Goal: Task Accomplishment & Management: Manage account settings

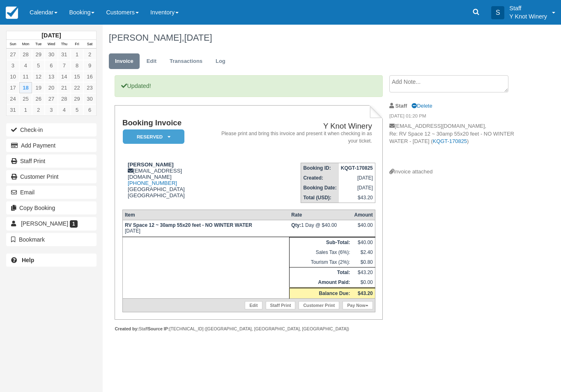
click at [358, 309] on link "Pay Now" at bounding box center [357, 305] width 30 height 8
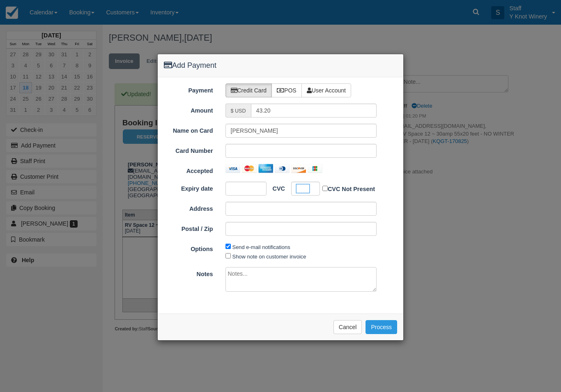
click at [380, 331] on button "Process" at bounding box center [381, 327] width 32 height 14
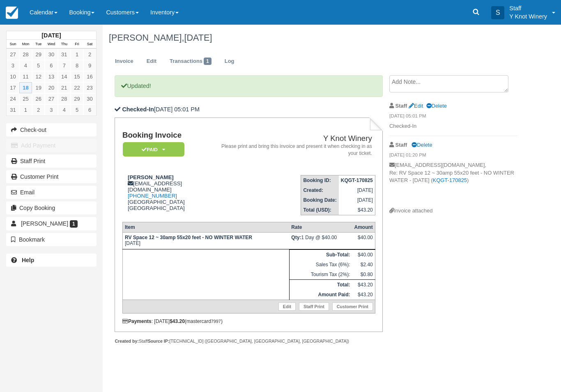
click at [28, 24] on link "Calendar" at bounding box center [43, 12] width 39 height 25
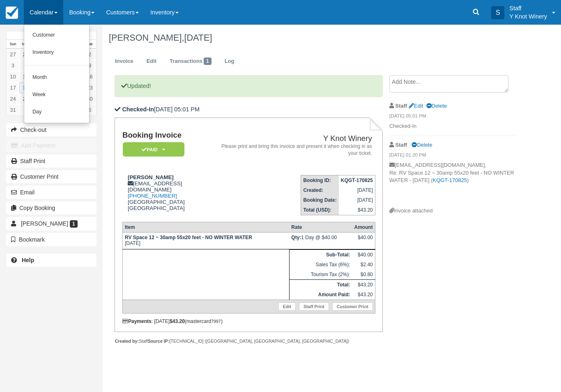
click at [40, 35] on link "Customer" at bounding box center [56, 35] width 65 height 17
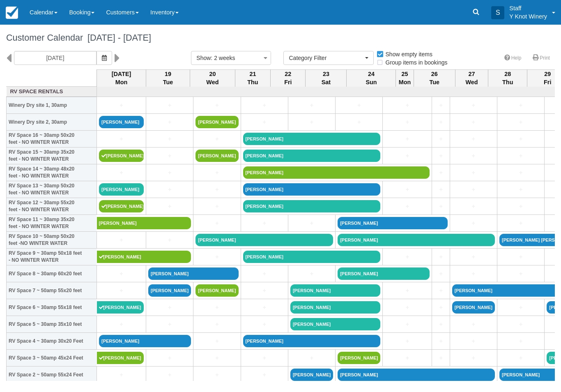
select select
click at [112, 96] on link at bounding box center [440, 92] width 682 height 8
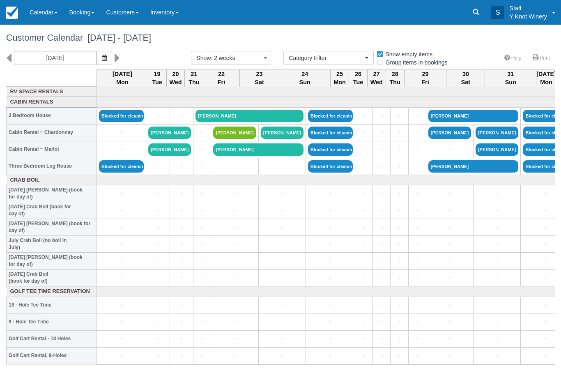
click at [141, 42] on span "August 18 - September 01 2025" at bounding box center [117, 37] width 68 height 10
click at [145, 47] on div "Customer Calendar August 18 - September 01 2025" at bounding box center [280, 38] width 561 height 26
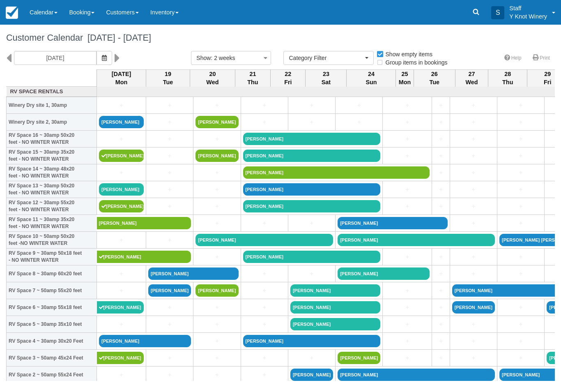
select select
click at [121, 128] on link "[PERSON_NAME]" at bounding box center [121, 122] width 45 height 12
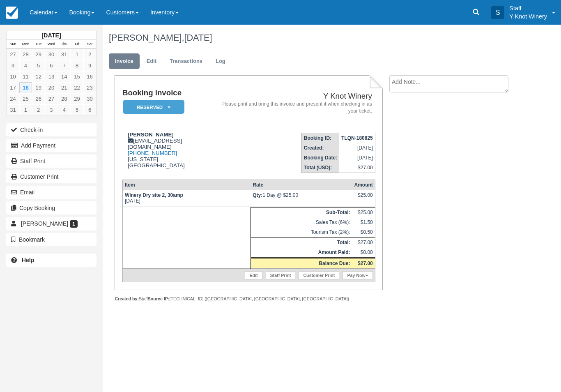
click at [30, 134] on button "Check-in" at bounding box center [51, 129] width 90 height 13
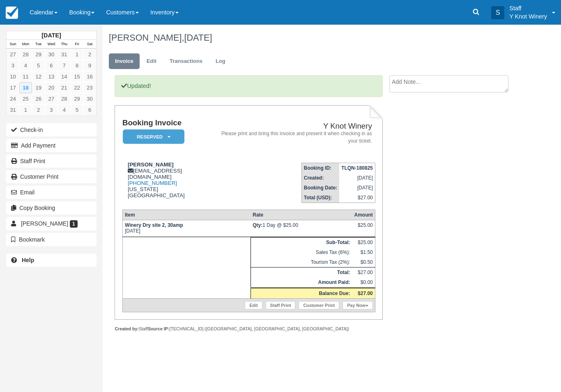
click at [34, 8] on link "Calendar" at bounding box center [43, 12] width 39 height 25
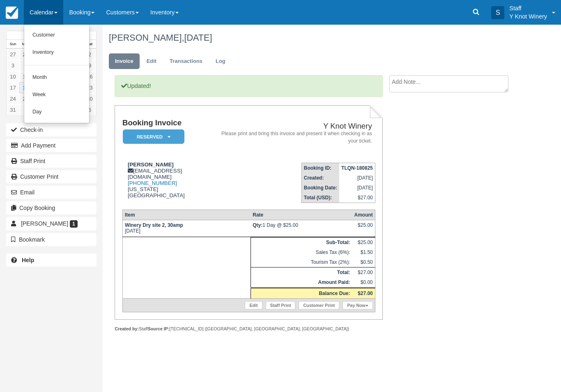
click at [55, 32] on link "Customer" at bounding box center [56, 35] width 65 height 17
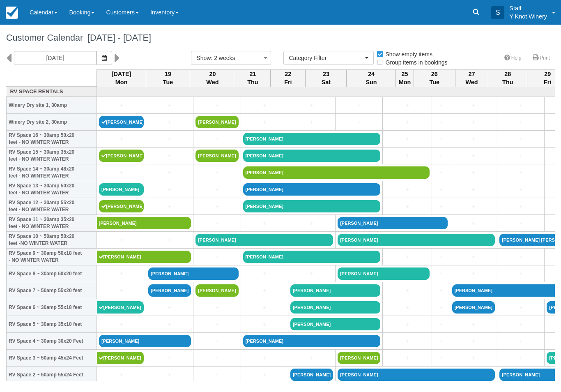
select select
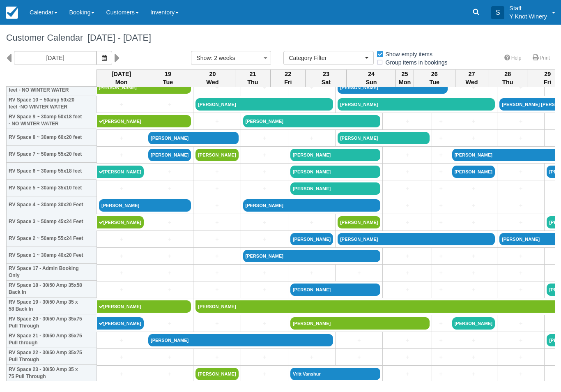
scroll to position [138, 0]
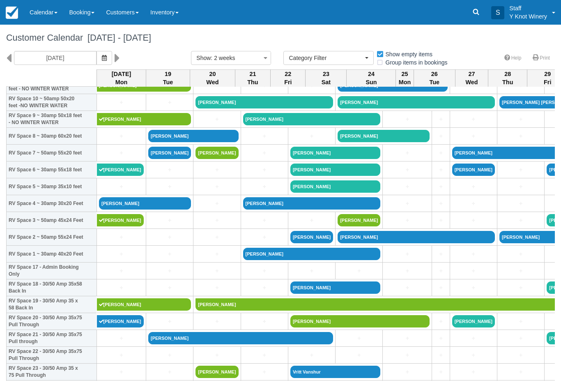
click at [162, 209] on link "[PERSON_NAME]" at bounding box center [145, 203] width 92 height 12
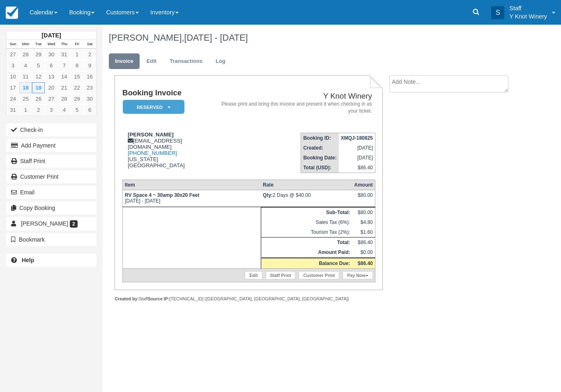
click at [62, 136] on button "Check-in" at bounding box center [51, 129] width 90 height 13
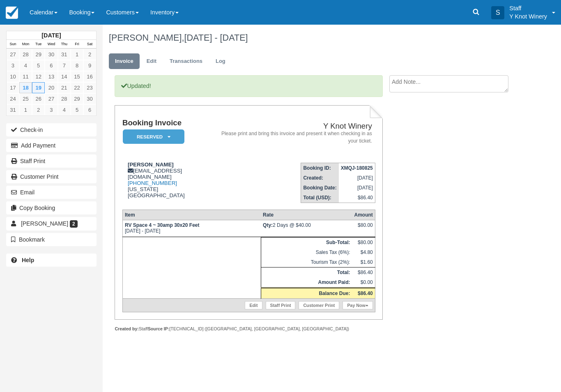
click at [364, 309] on link "Pay Now" at bounding box center [357, 305] width 30 height 8
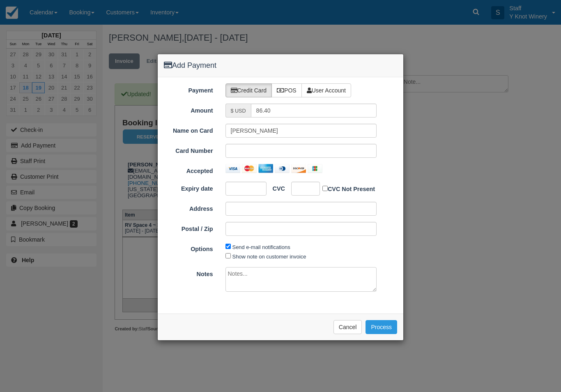
click at [266, 174] on div "Accepted" at bounding box center [281, 169] width 246 height 11
click at [243, 145] on div at bounding box center [301, 151] width 152 height 14
click at [394, 328] on button "Process" at bounding box center [381, 327] width 32 height 14
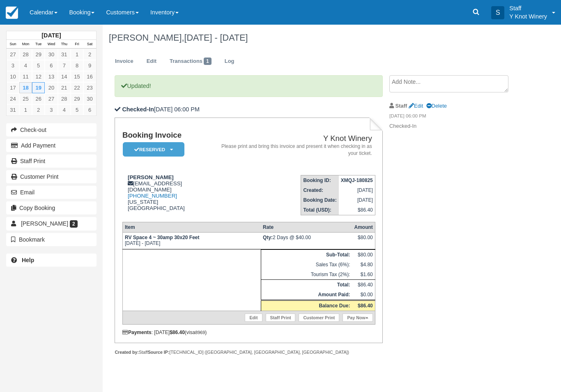
click at [40, 20] on link "Calendar" at bounding box center [43, 12] width 39 height 25
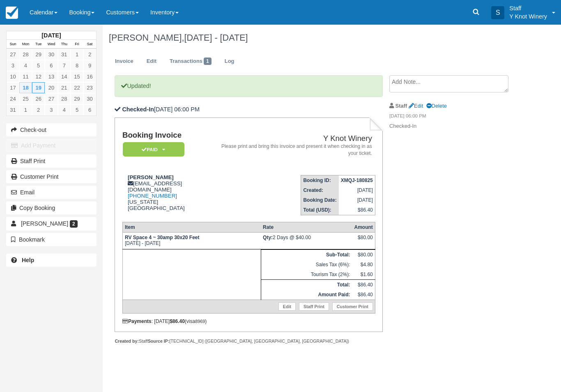
click at [43, 13] on link "Calendar" at bounding box center [43, 12] width 39 height 25
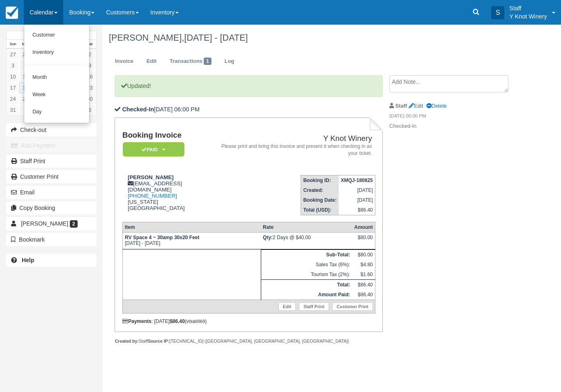
click at [49, 35] on link "Customer" at bounding box center [56, 35] width 65 height 17
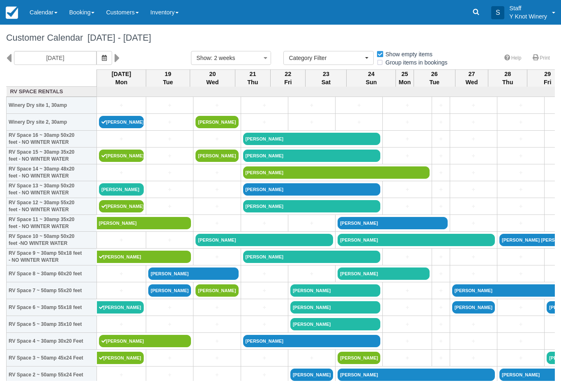
select select
